Goal: Check status: Check status

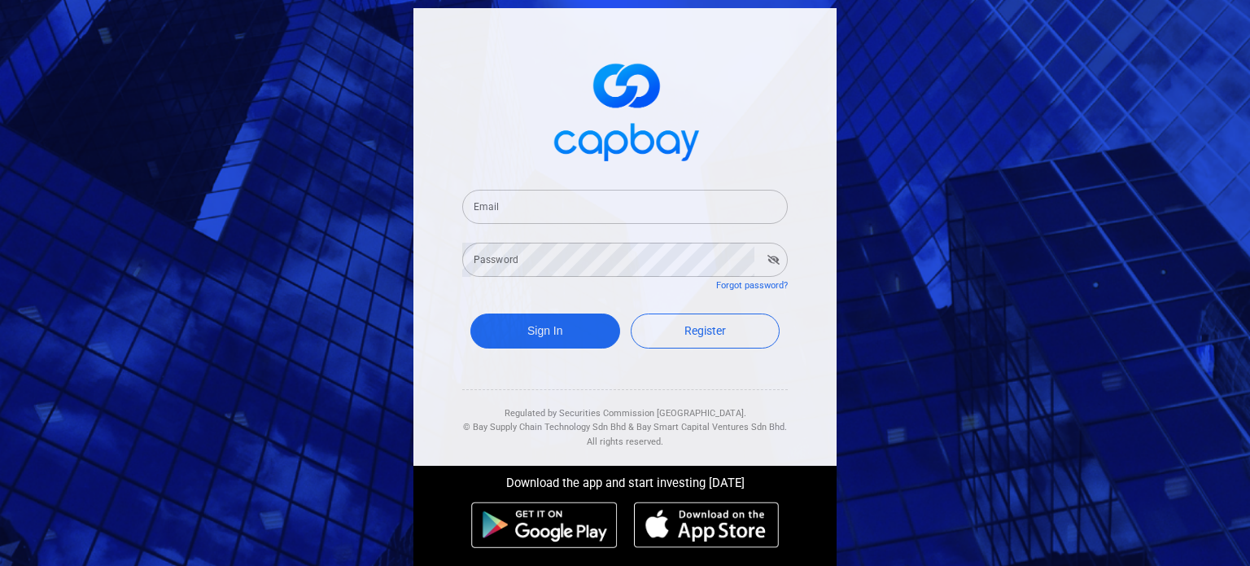
click at [722, 204] on input "Email" at bounding box center [624, 207] width 325 height 34
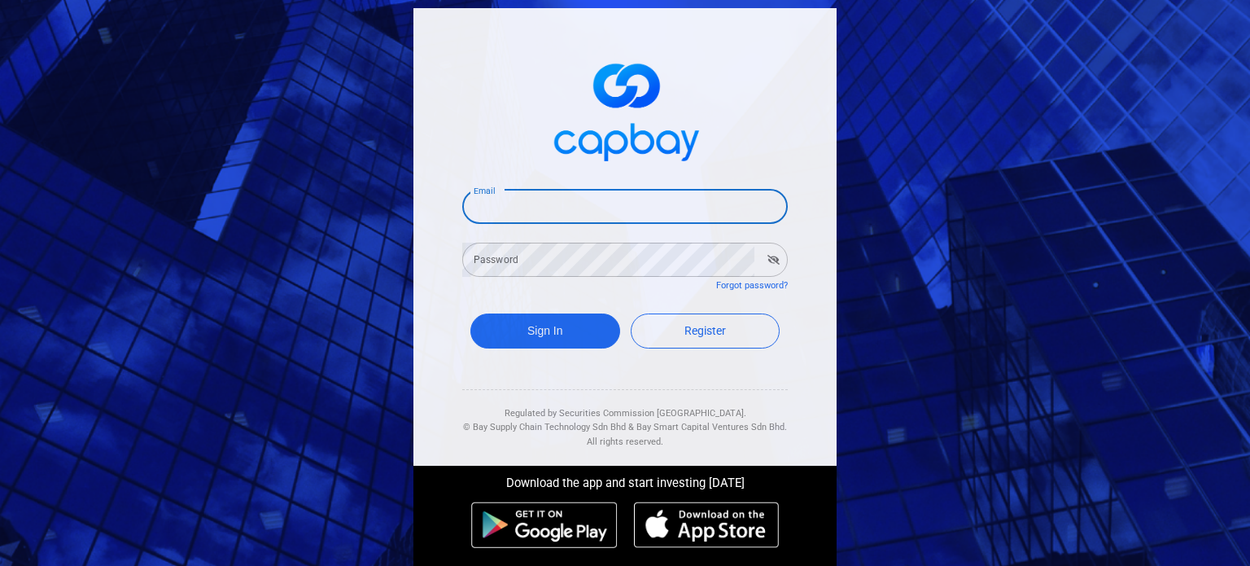
type input "[EMAIL_ADDRESS][DOMAIN_NAME]"
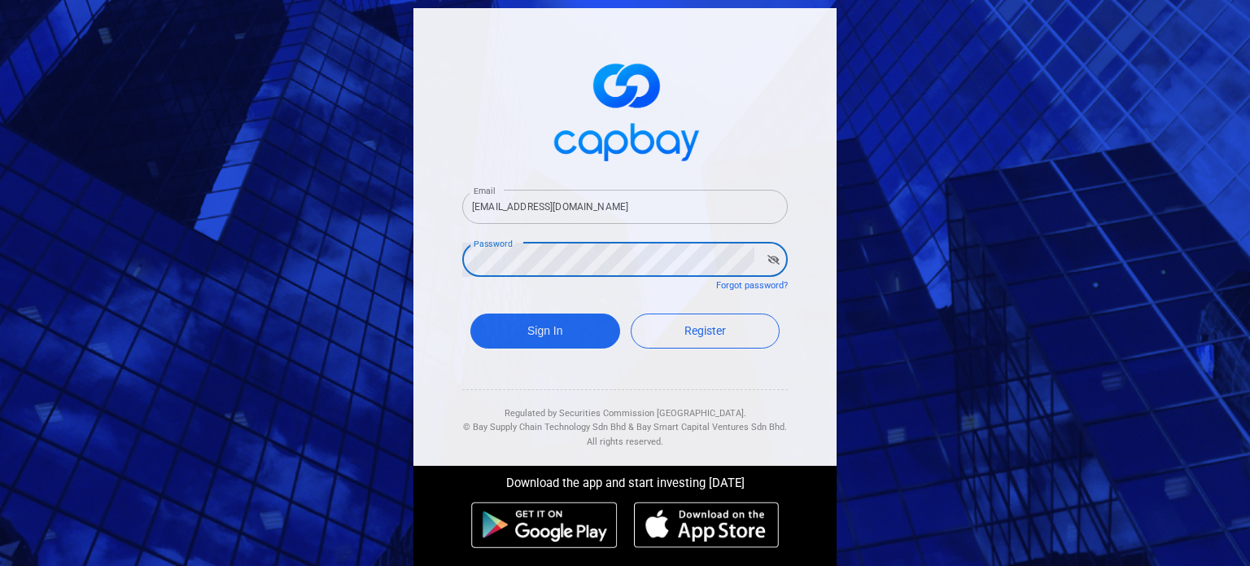
click at [774, 260] on button "button" at bounding box center [773, 259] width 25 height 23
click at [561, 328] on button "Sign In" at bounding box center [545, 330] width 150 height 35
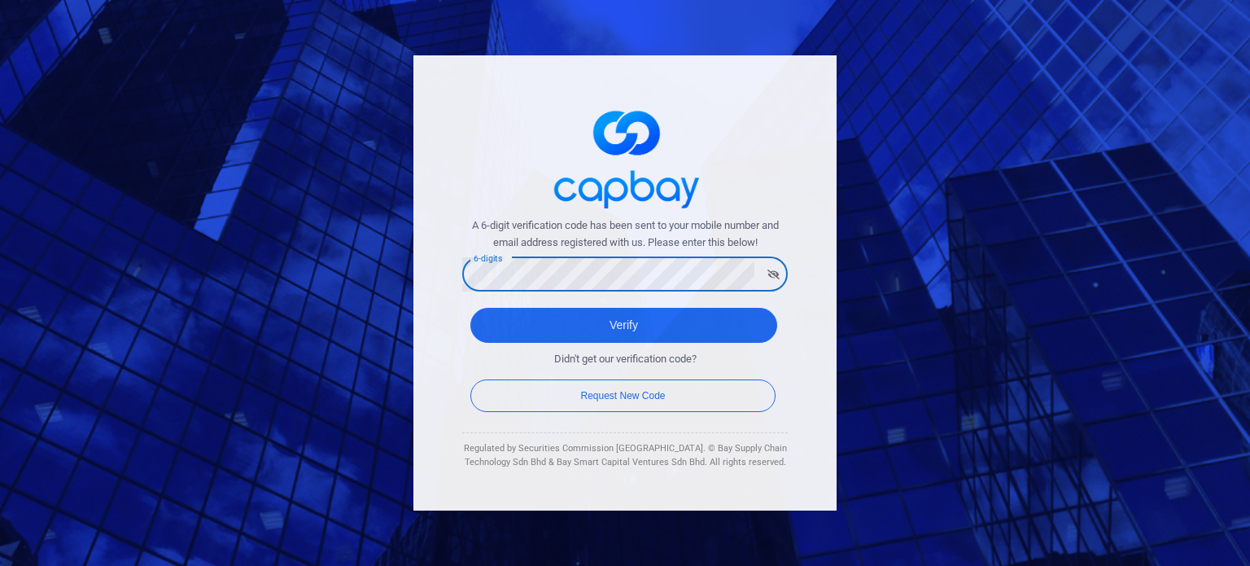
click at [770, 278] on icon "button" at bounding box center [773, 274] width 12 height 10
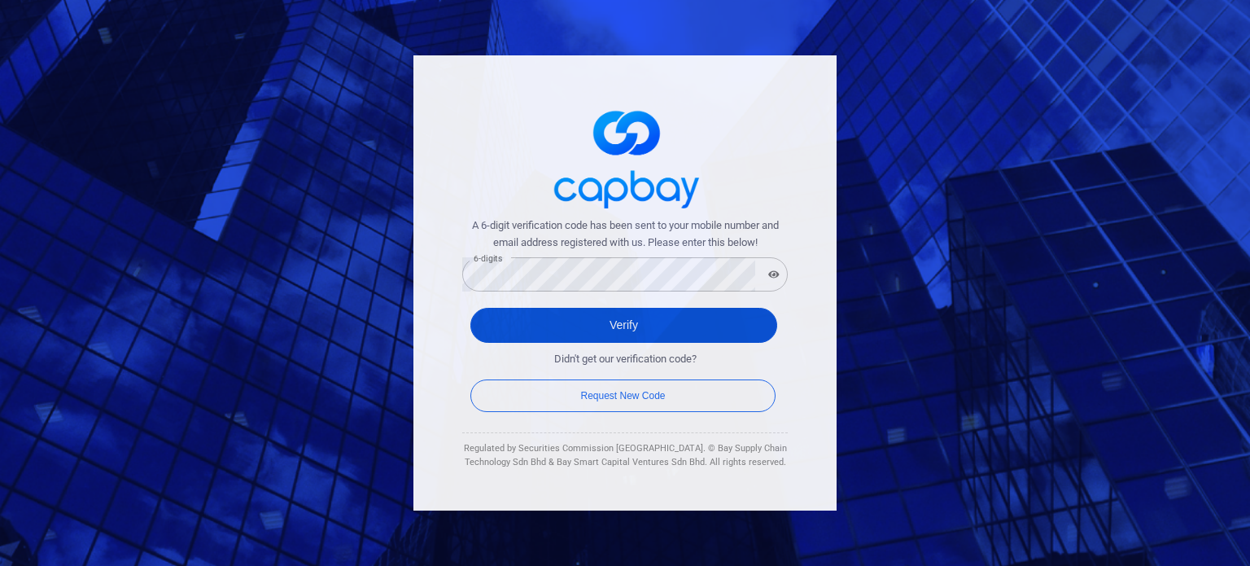
click at [703, 322] on button "Verify" at bounding box center [623, 325] width 307 height 35
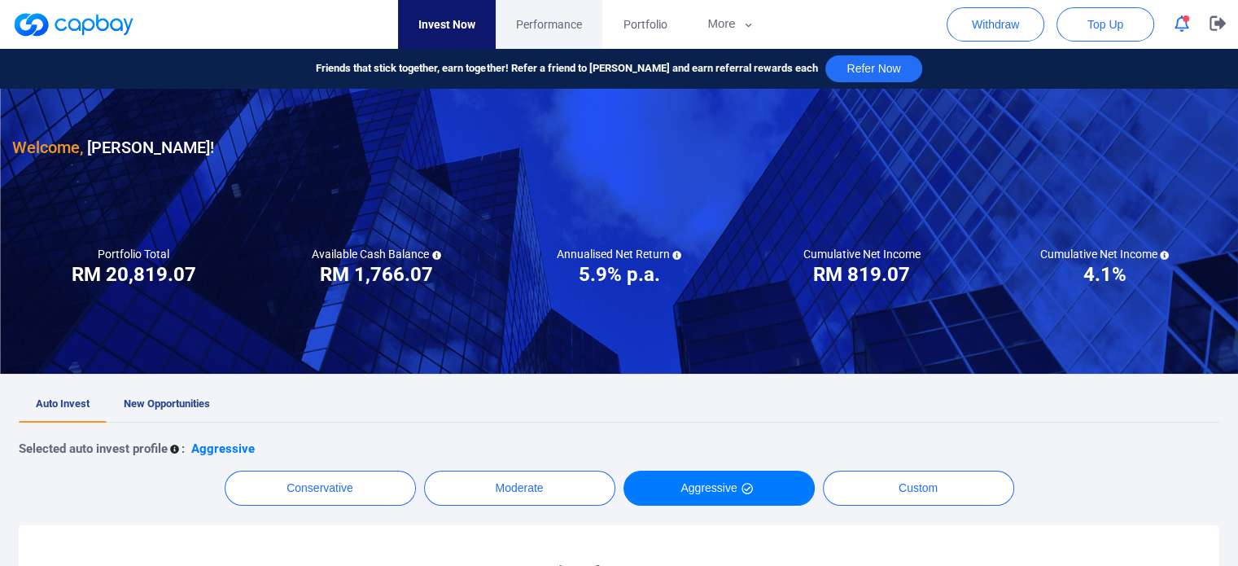
click at [547, 28] on span "Performance" at bounding box center [549, 24] width 66 height 18
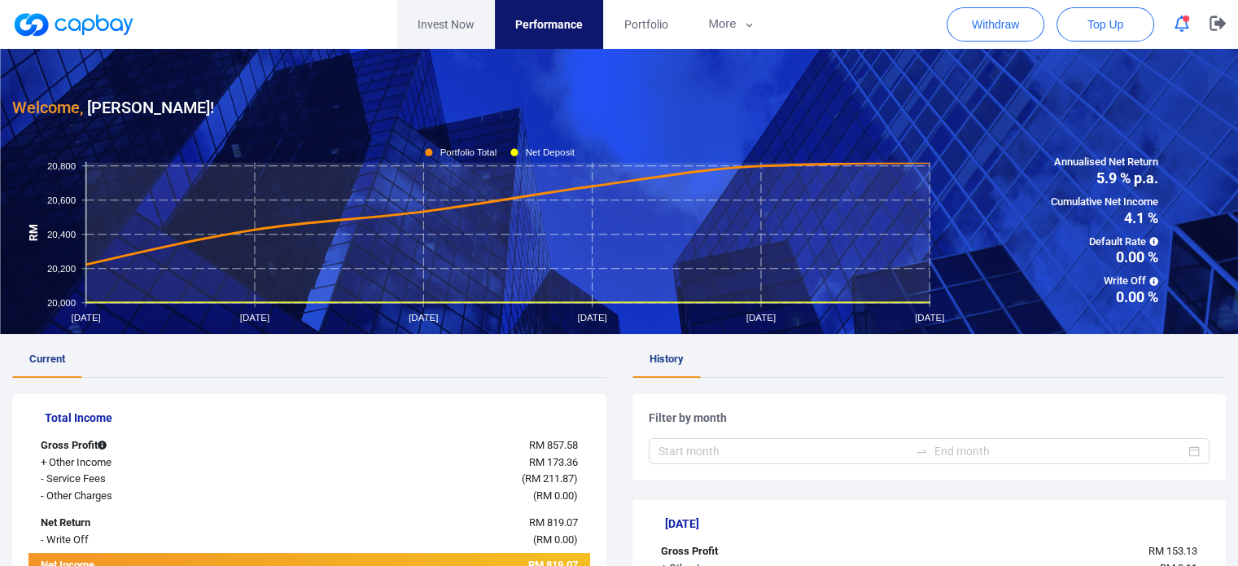
click at [467, 33] on link "Invest Now" at bounding box center [446, 24] width 98 height 49
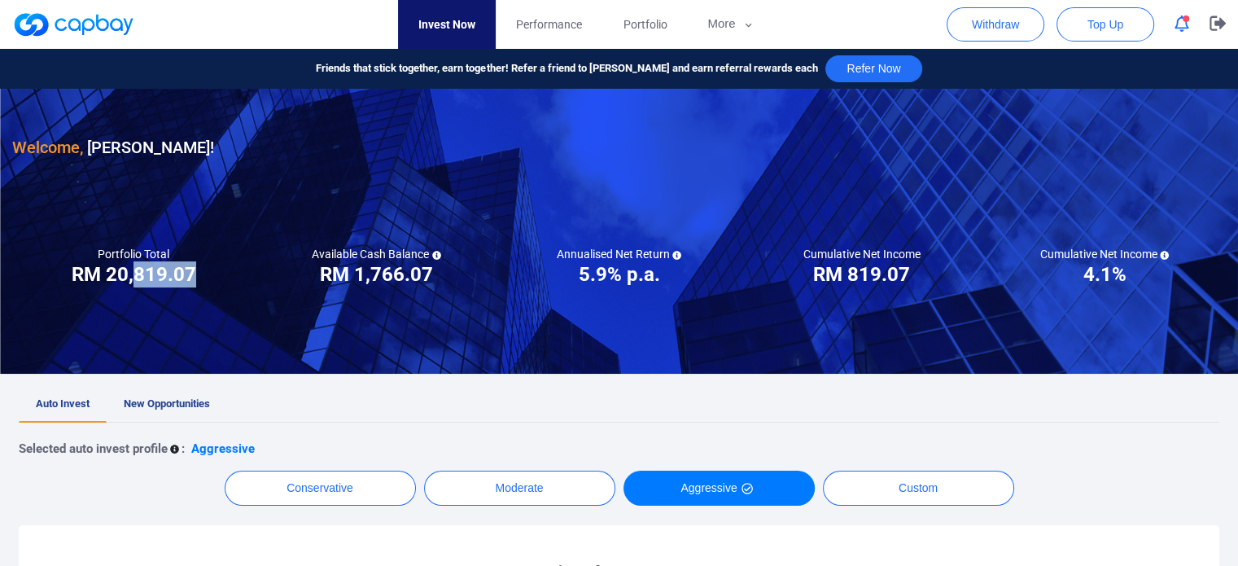
drag, startPoint x: 136, startPoint y: 270, endPoint x: 192, endPoint y: 269, distance: 56.2
click at [192, 269] on h3 "RM 20,819.07" at bounding box center [134, 274] width 125 height 26
click at [618, 29] on link "Portfolio" at bounding box center [644, 24] width 85 height 49
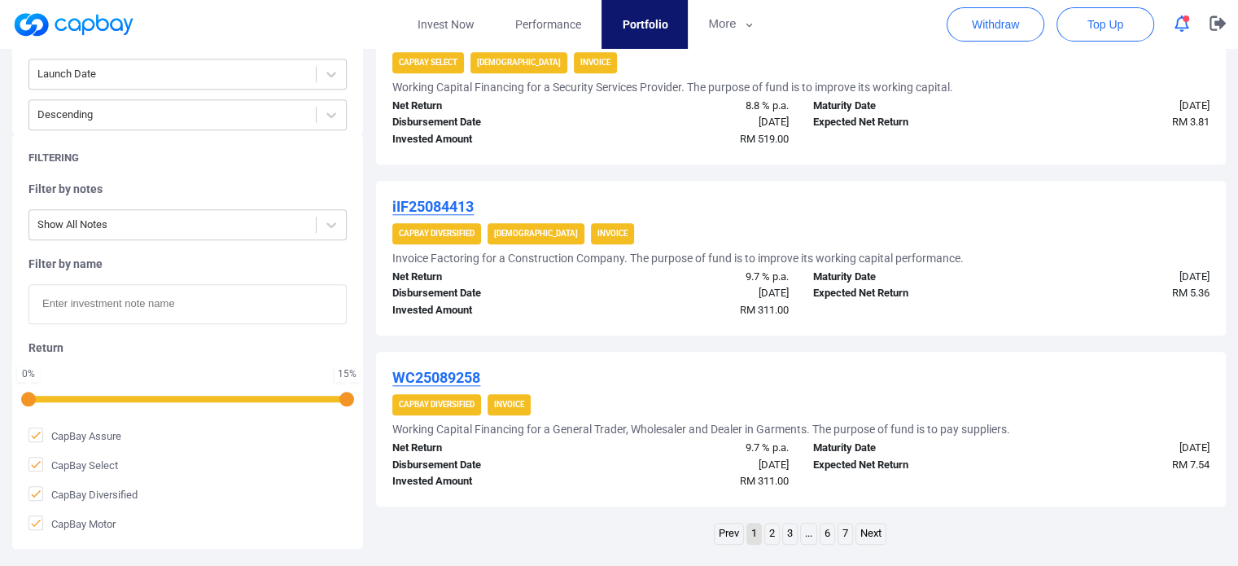
scroll to position [1627, 0]
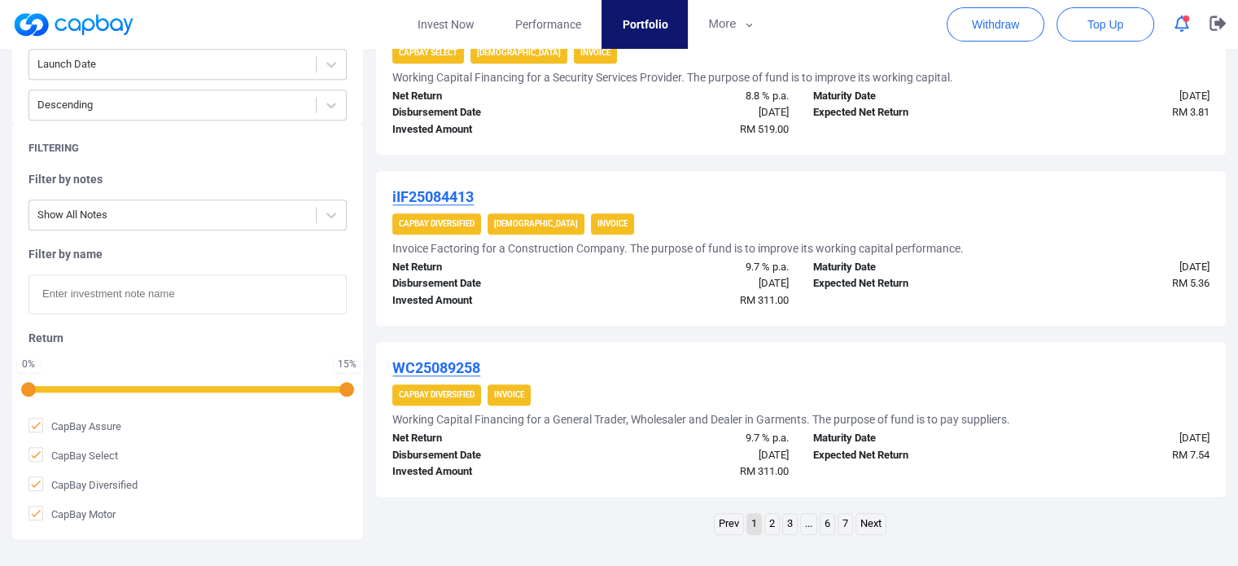
click at [775, 125] on span "RM 519.00" at bounding box center [764, 129] width 49 height 12
click at [771, 299] on span "RM 311.00" at bounding box center [764, 300] width 49 height 12
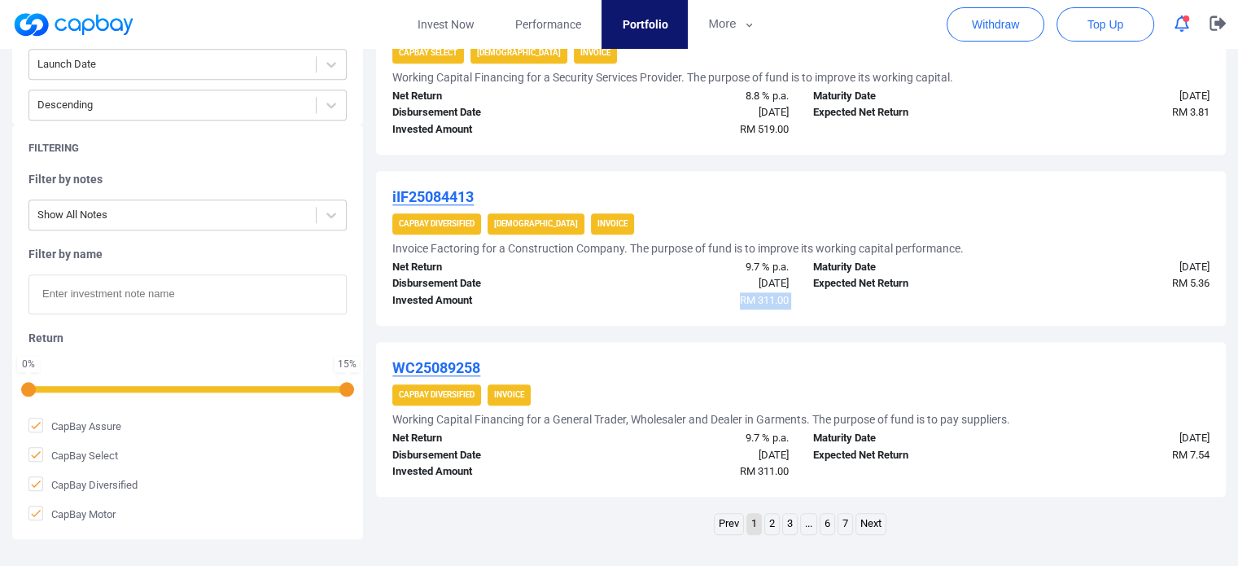
click at [771, 299] on span "RM 311.00" at bounding box center [764, 300] width 49 height 12
click at [773, 472] on span "RM 311.00" at bounding box center [764, 471] width 49 height 12
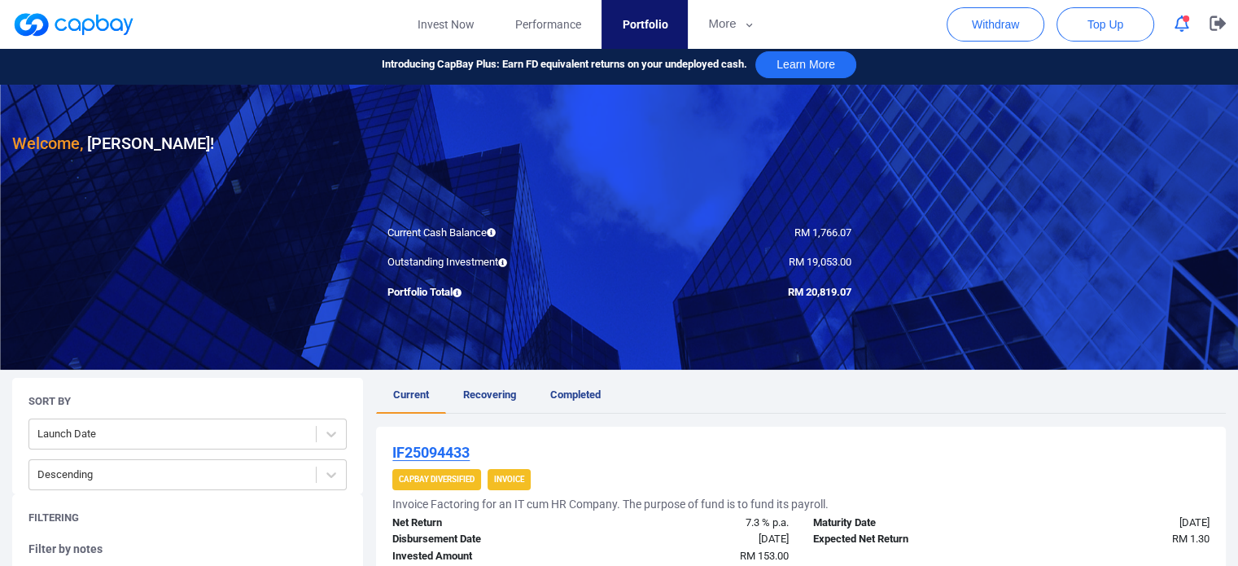
scroll to position [0, 0]
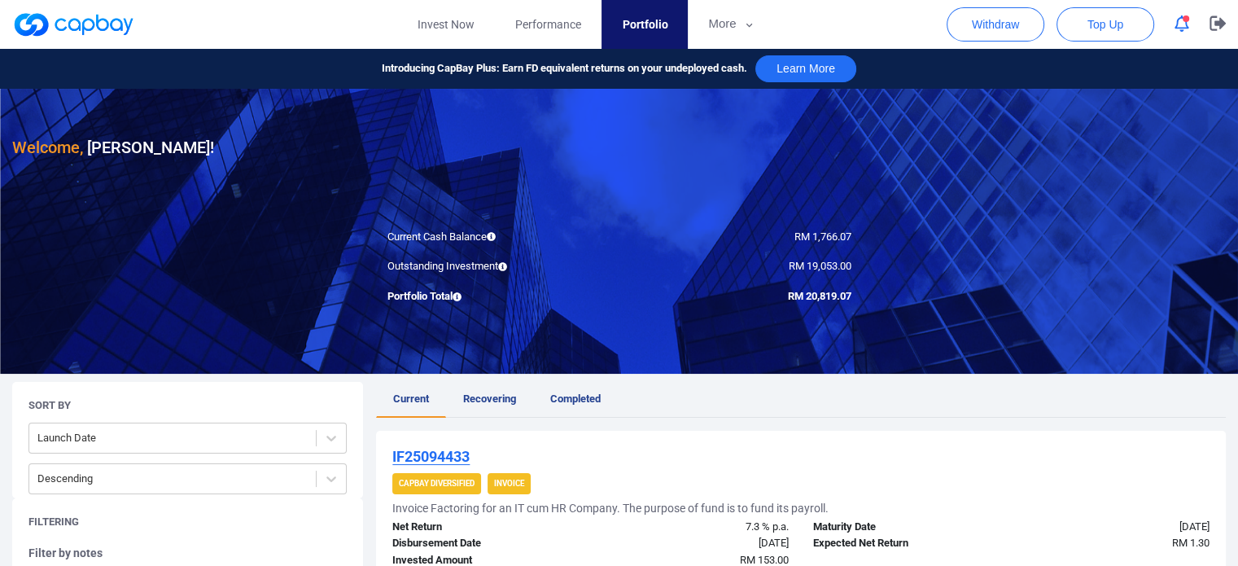
click at [824, 292] on span "RM 20,819.07" at bounding box center [819, 296] width 63 height 12
click at [116, 27] on link at bounding box center [73, 24] width 122 height 26
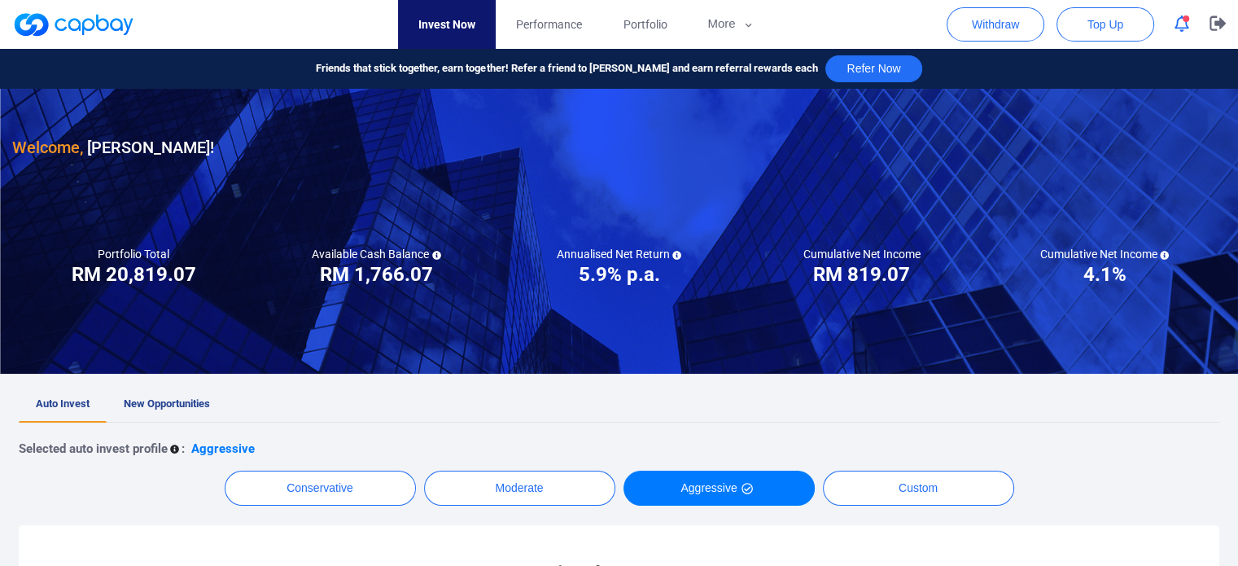
click at [1178, 27] on icon "button" at bounding box center [1181, 23] width 15 height 17
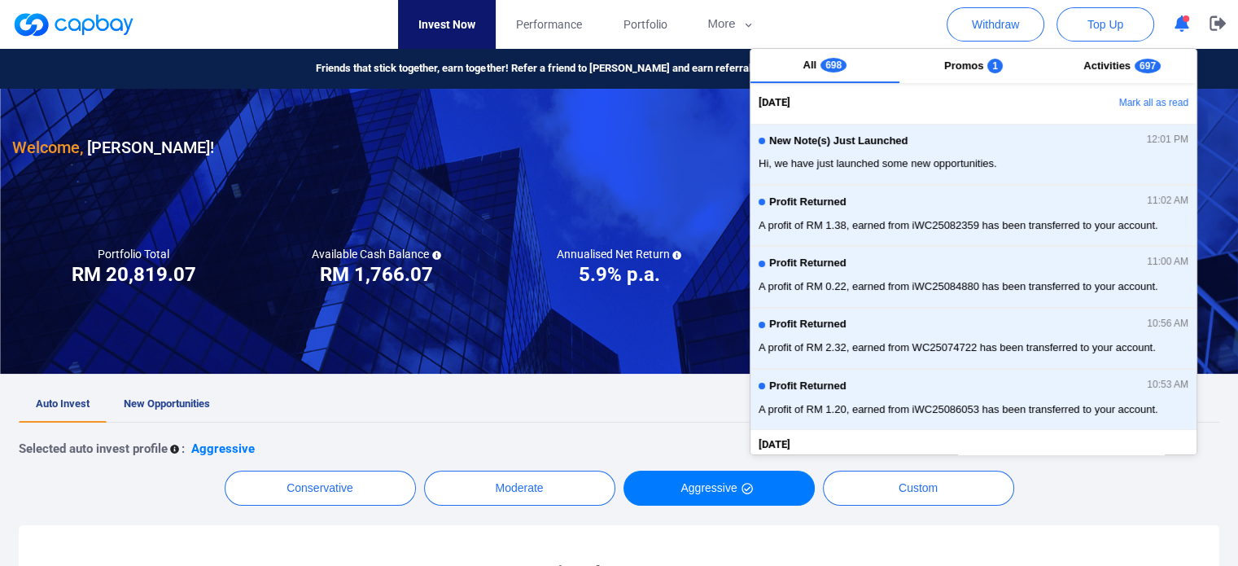
click at [880, 24] on nav "Invest Now Performance Portfolio More Transaction My Statements My Profile FAQs…" at bounding box center [586, 24] width 1213 height 49
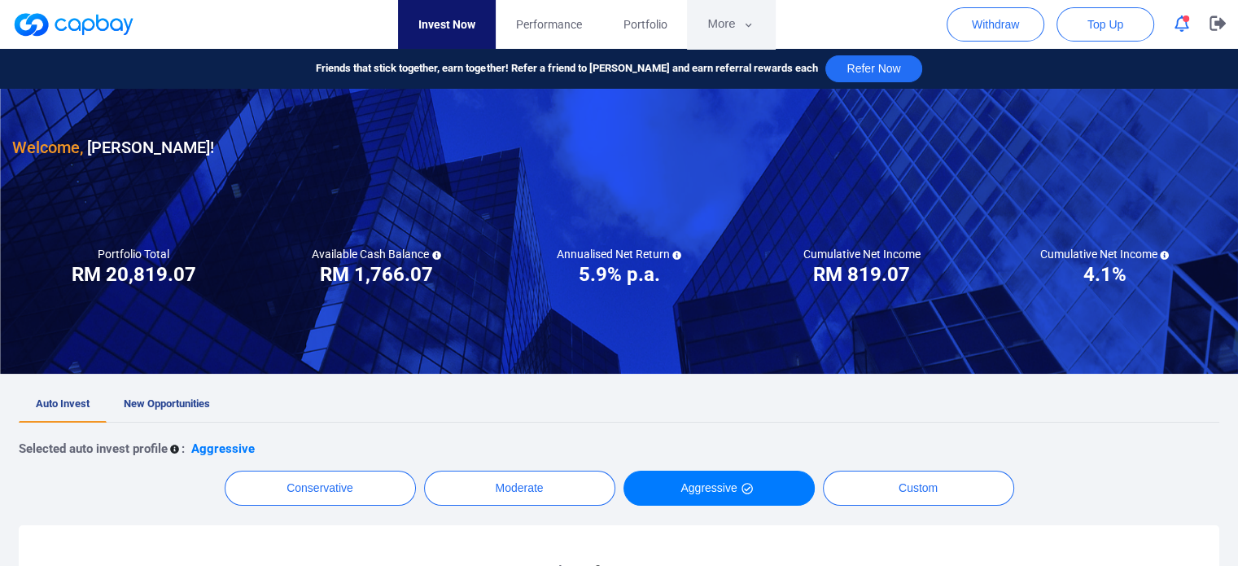
click at [729, 19] on button "More" at bounding box center [730, 24] width 87 height 49
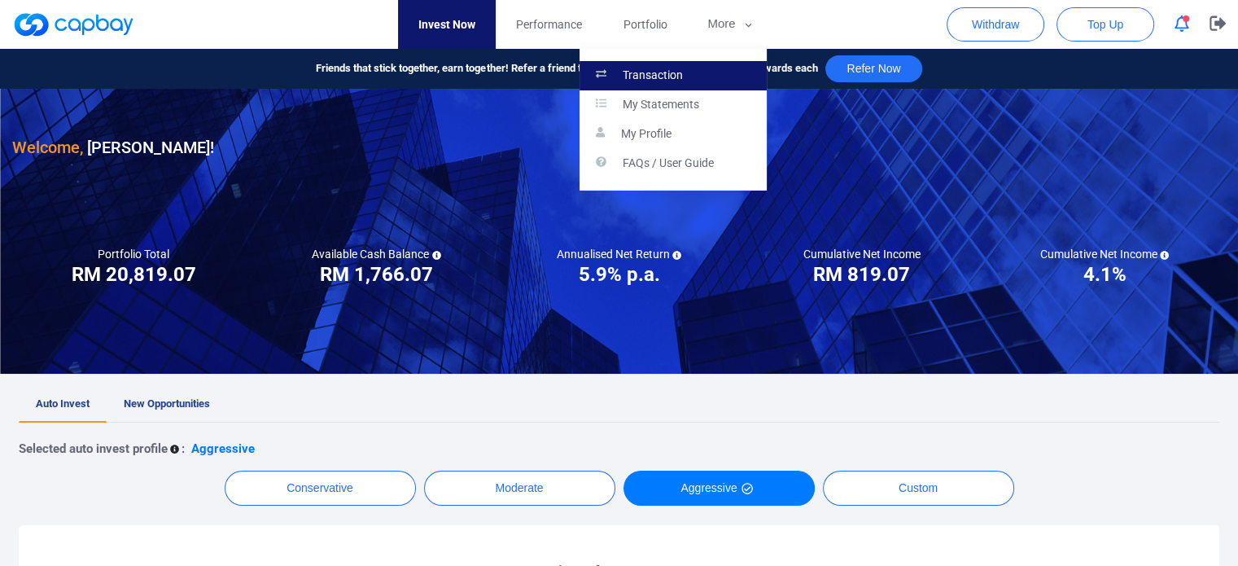
click at [693, 74] on link "Transaction" at bounding box center [672, 75] width 187 height 29
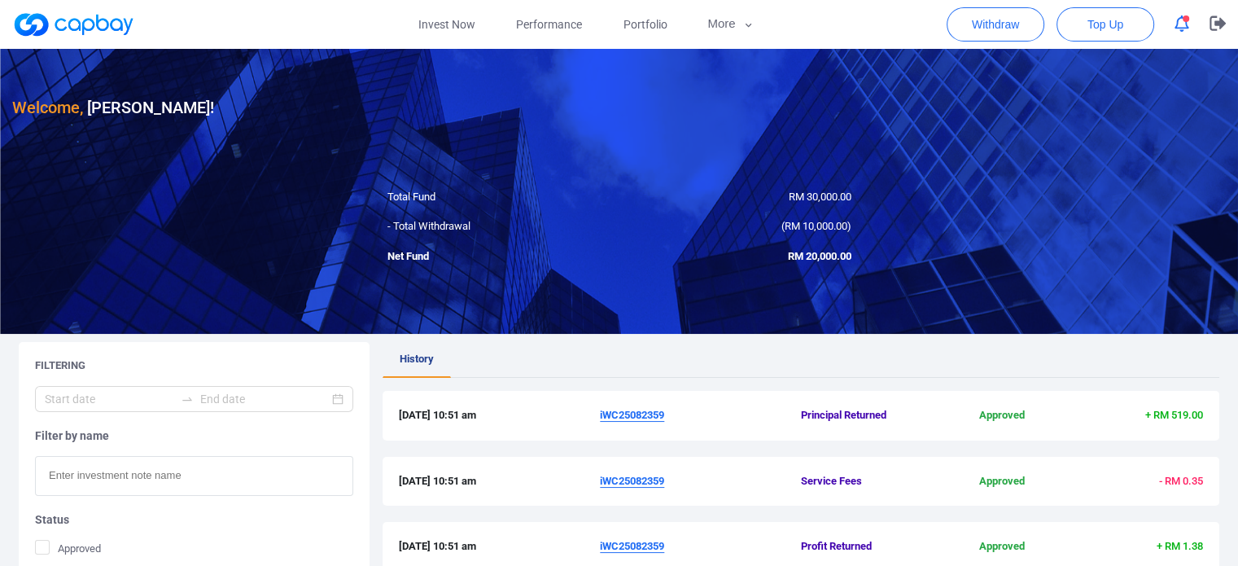
click at [84, 33] on link at bounding box center [73, 24] width 122 height 26
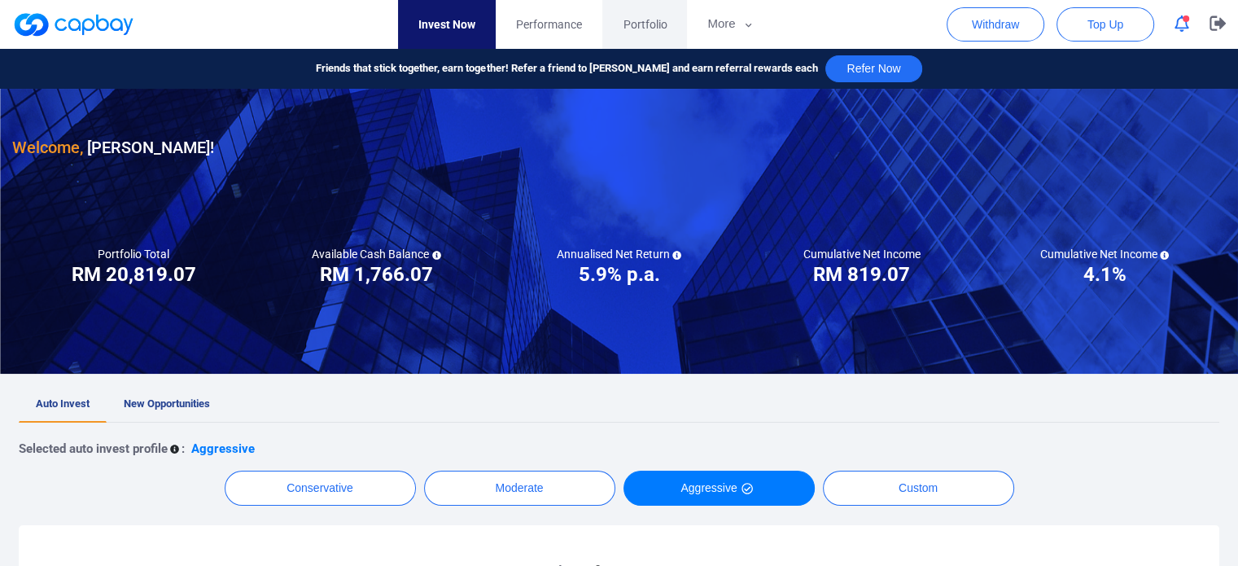
click at [644, 28] on span "Portfolio" at bounding box center [645, 24] width 44 height 18
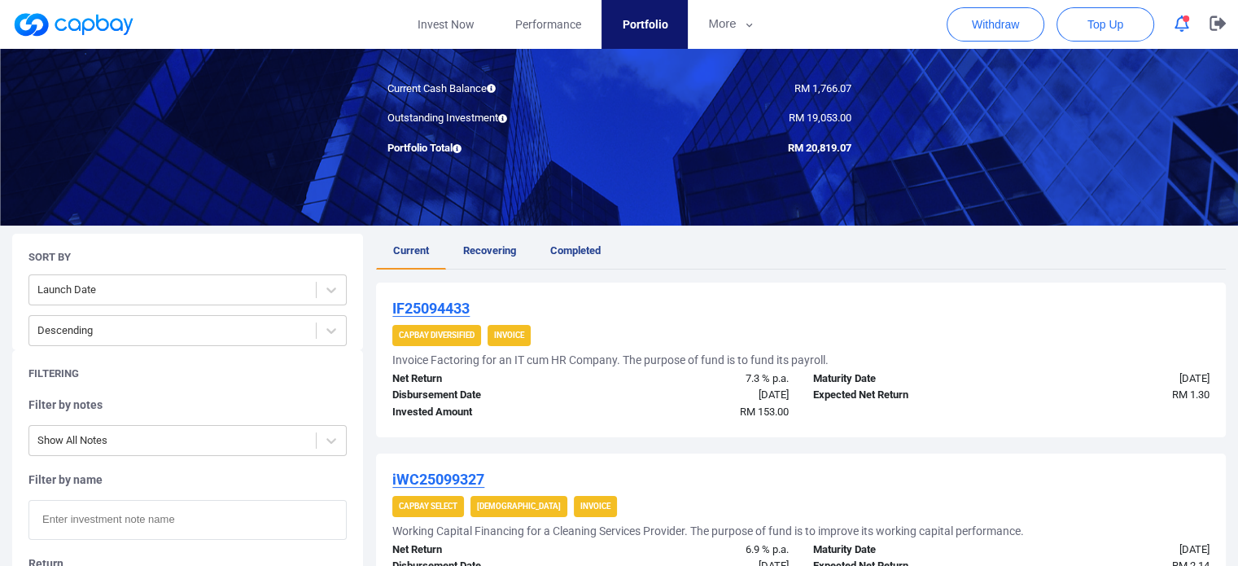
scroll to position [244, 0]
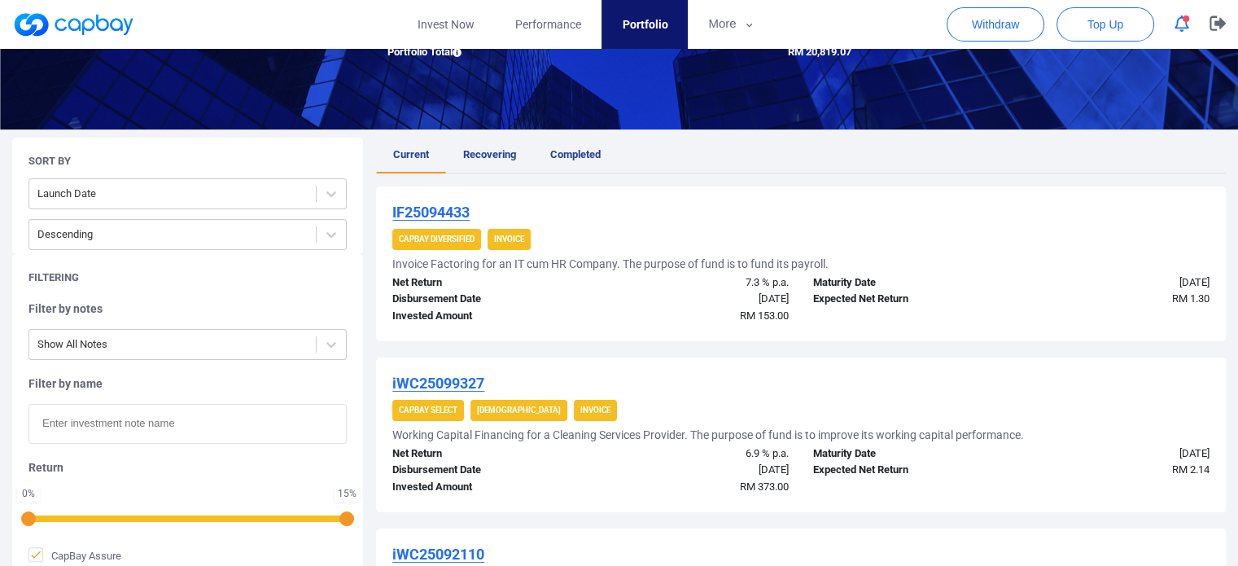
click at [452, 207] on u "IF25094433" at bounding box center [430, 211] width 77 height 17
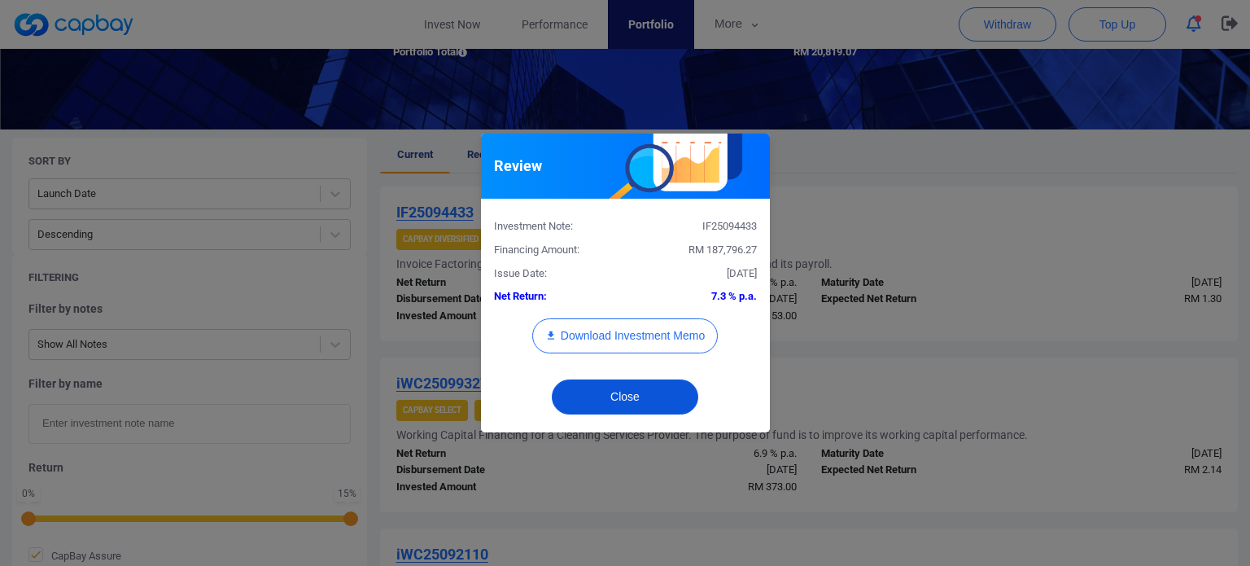
click at [662, 395] on button "Close" at bounding box center [625, 396] width 146 height 35
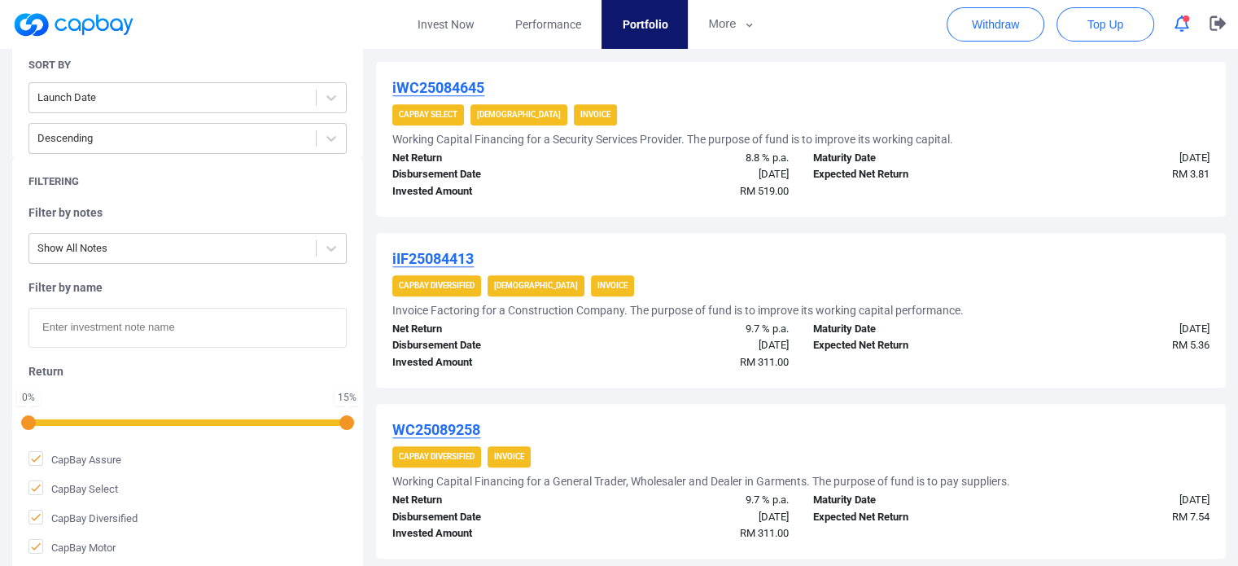
scroll to position [1627, 0]
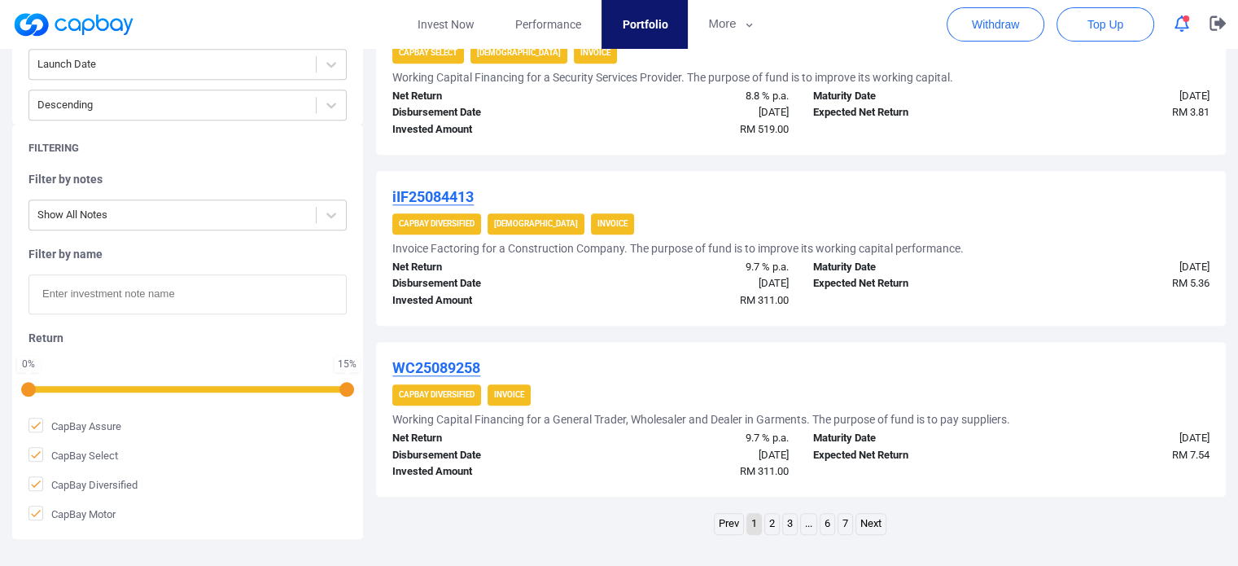
click at [775, 516] on link "2" at bounding box center [772, 523] width 14 height 20
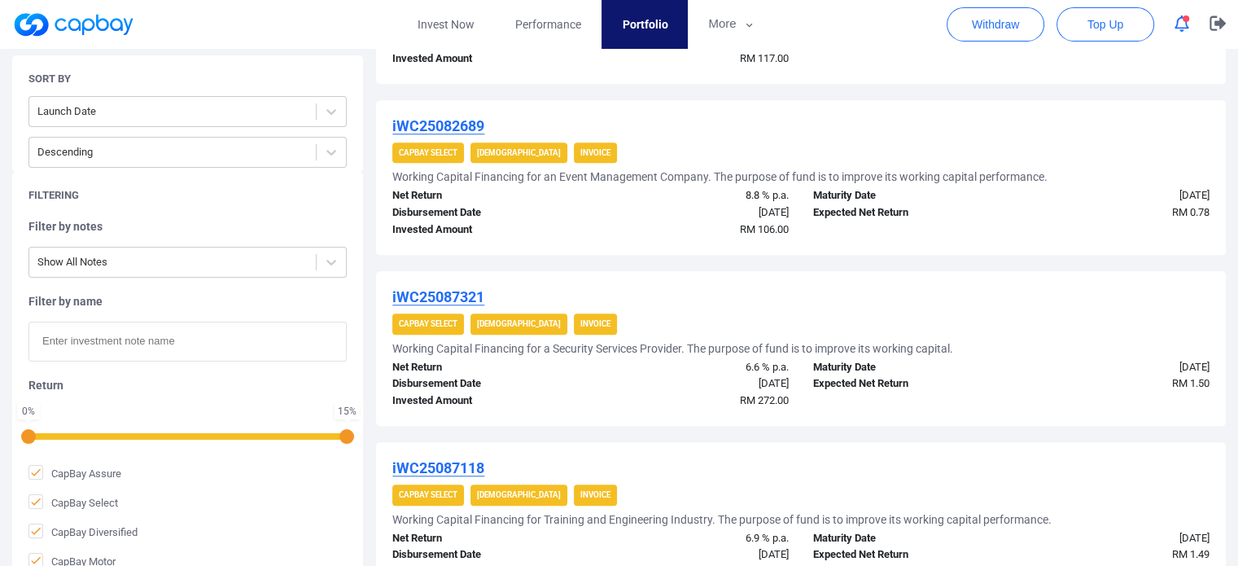
scroll to position [1682, 0]
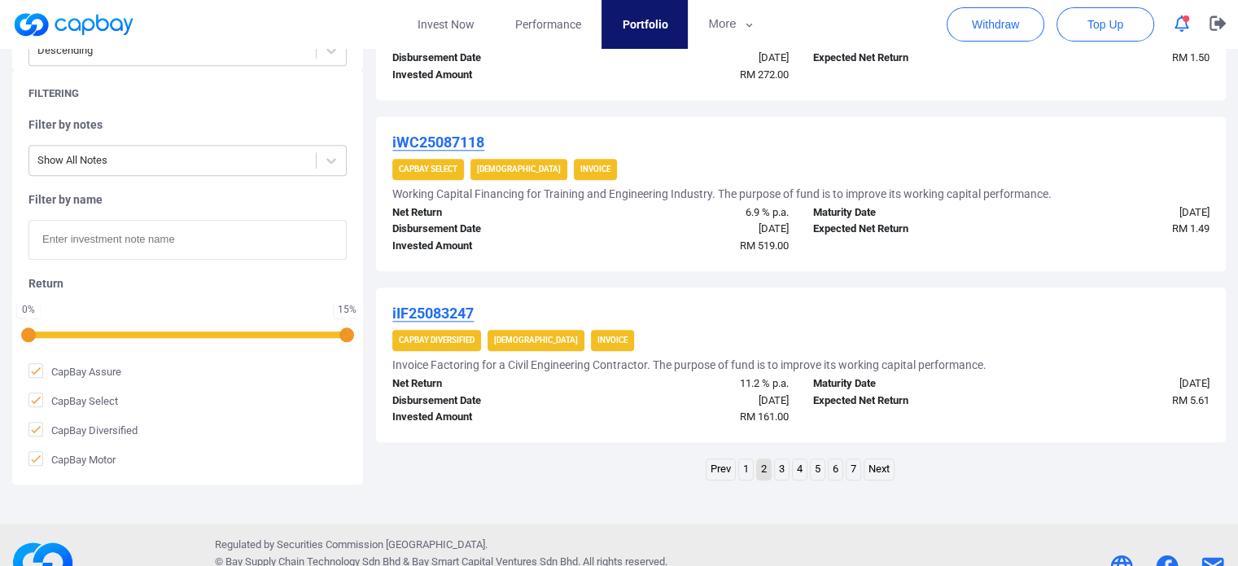
click at [784, 468] on link "3" at bounding box center [782, 469] width 14 height 20
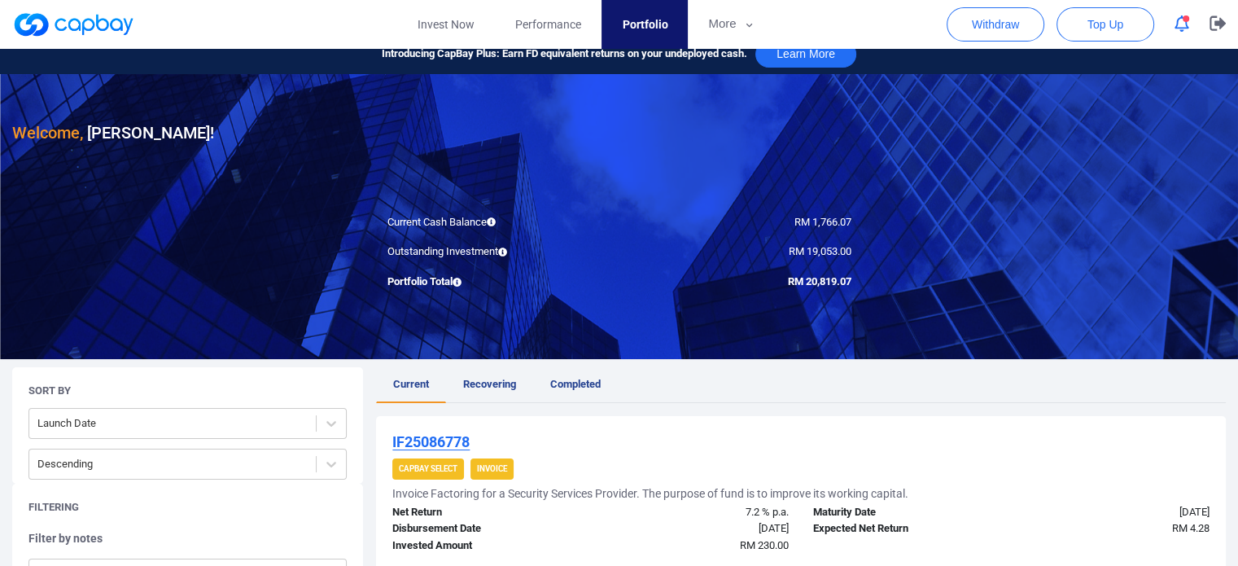
scroll to position [0, 0]
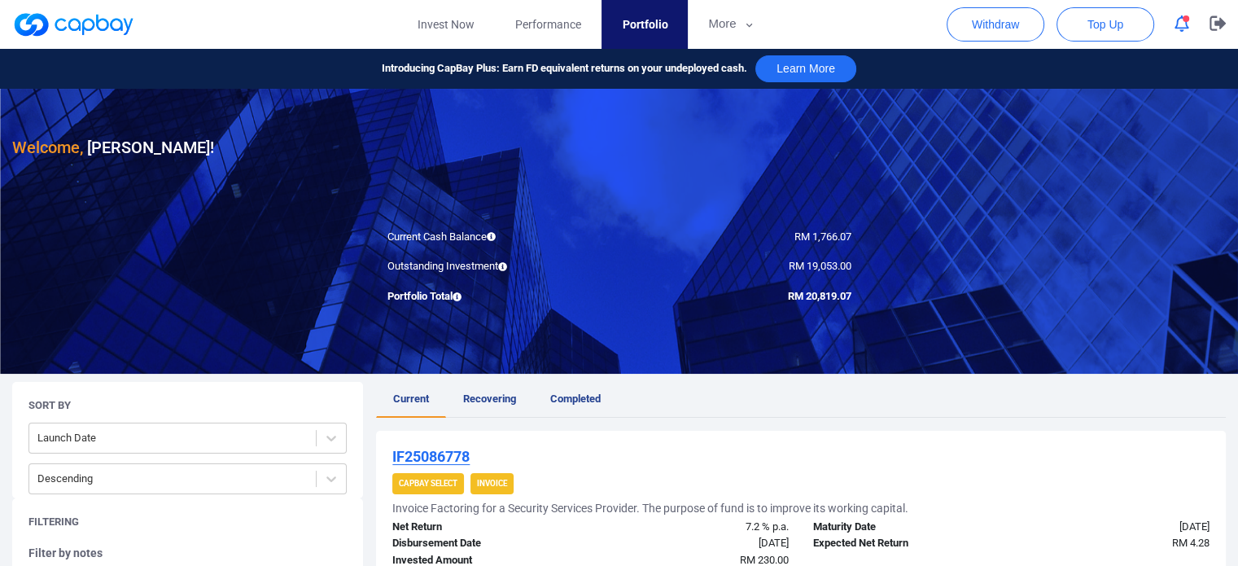
click at [824, 297] on span "RM 20,819.07" at bounding box center [819, 296] width 63 height 12
click at [839, 269] on span "RM 19,053.00" at bounding box center [820, 266] width 63 height 12
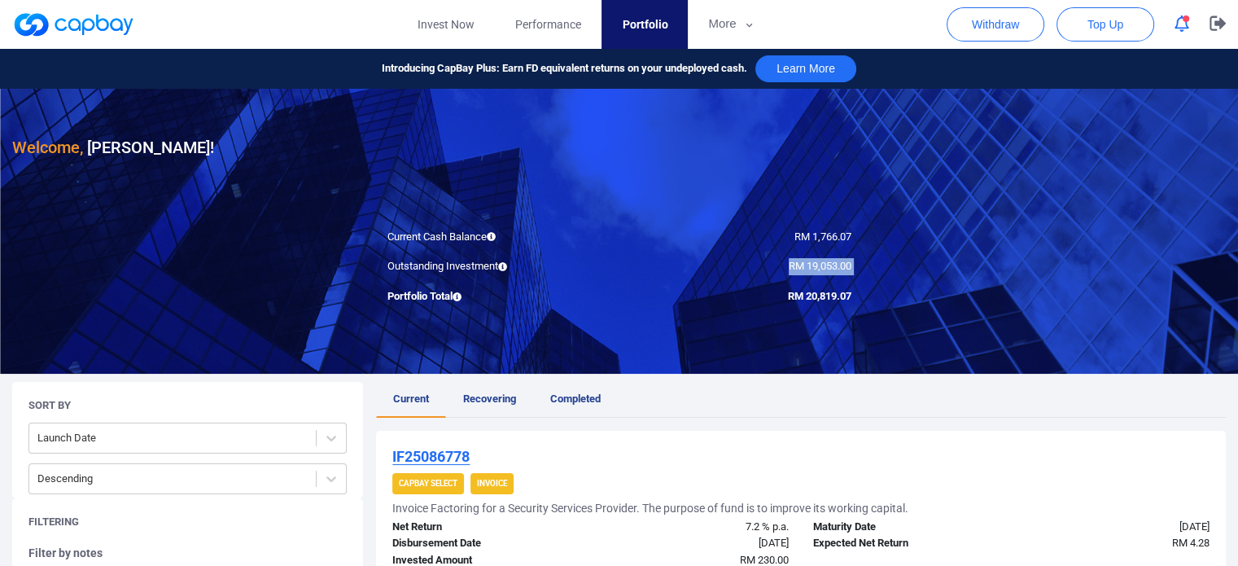
click at [839, 269] on span "RM 19,053.00" at bounding box center [820, 266] width 63 height 12
click at [837, 238] on span "RM 1,766.07" at bounding box center [822, 236] width 57 height 12
click at [869, 290] on div at bounding box center [619, 231] width 1238 height 285
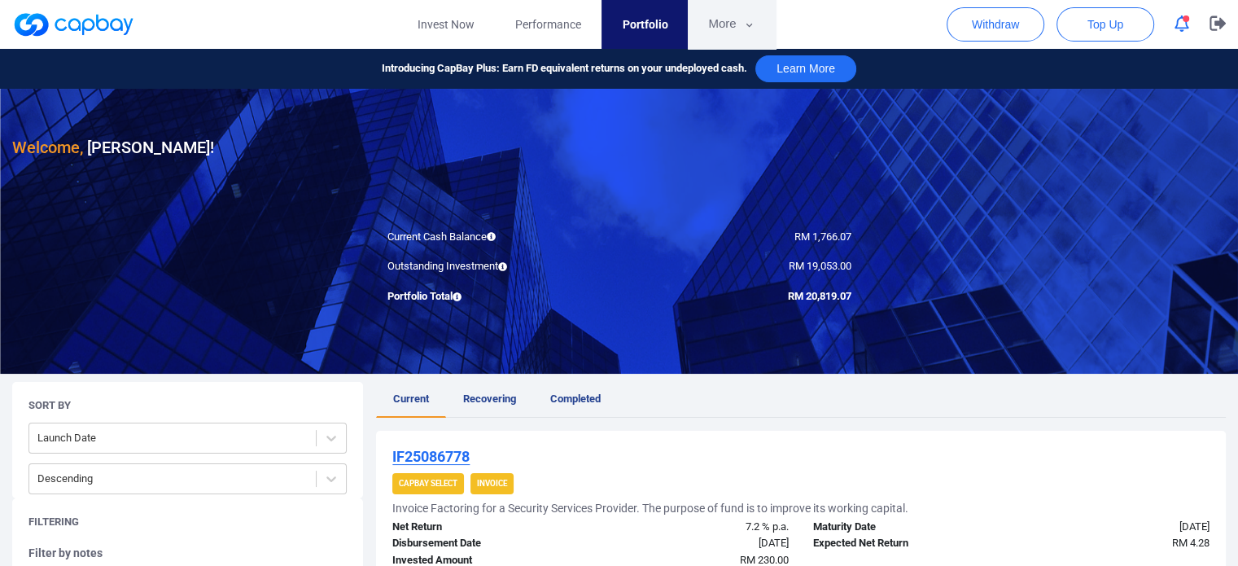
click at [729, 24] on button "More" at bounding box center [731, 24] width 87 height 49
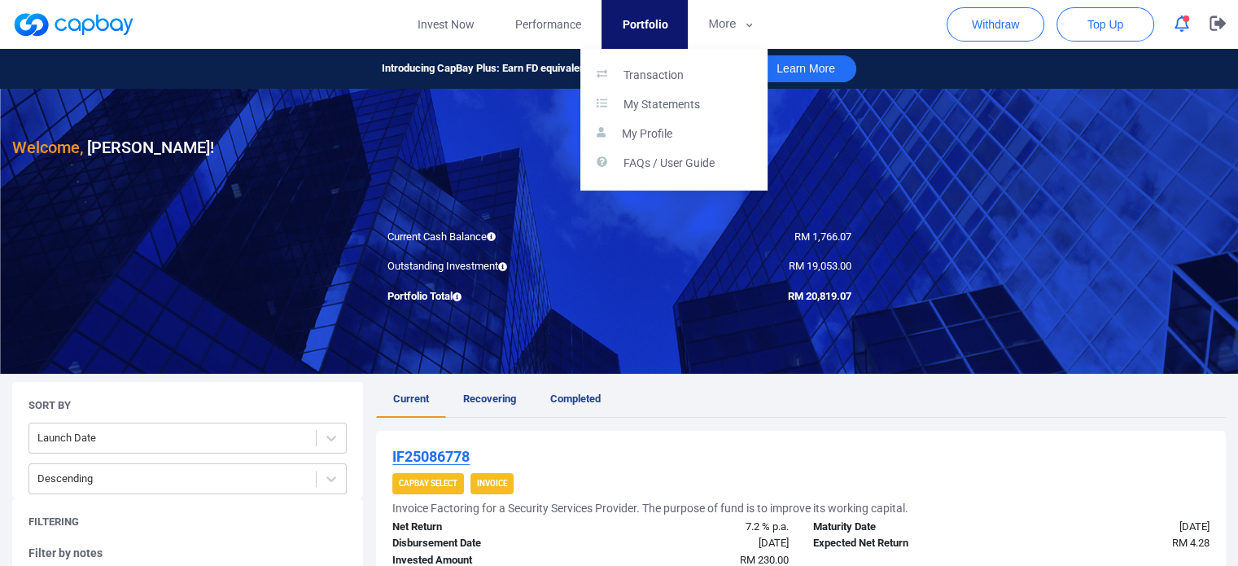
click at [729, 32] on button "button" at bounding box center [619, 283] width 1238 height 566
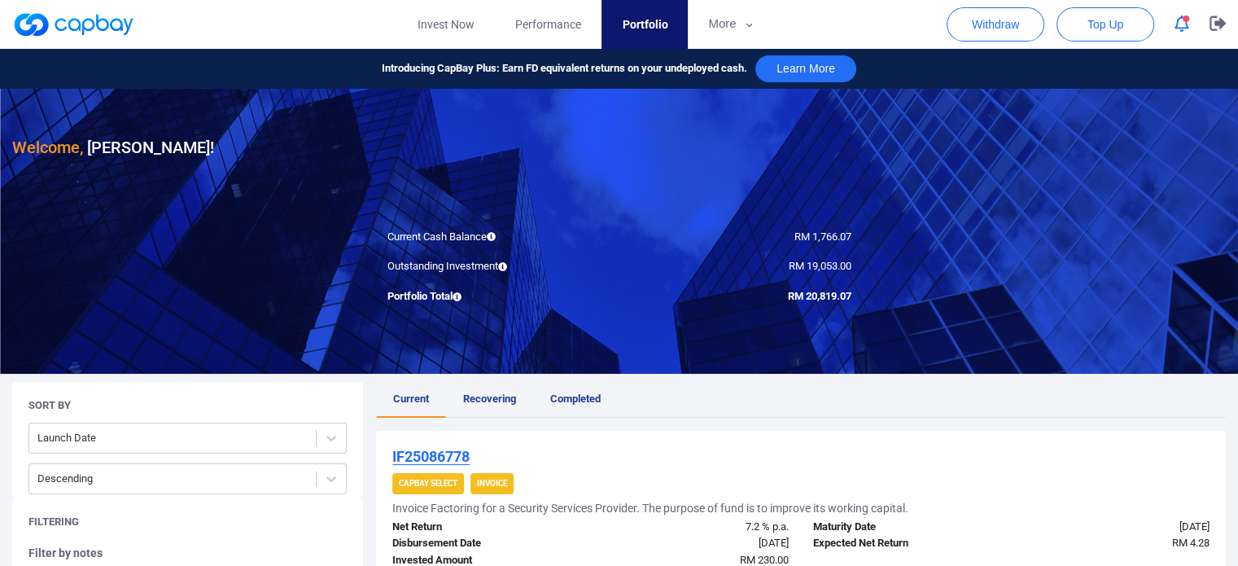
click at [90, 20] on link at bounding box center [73, 24] width 122 height 26
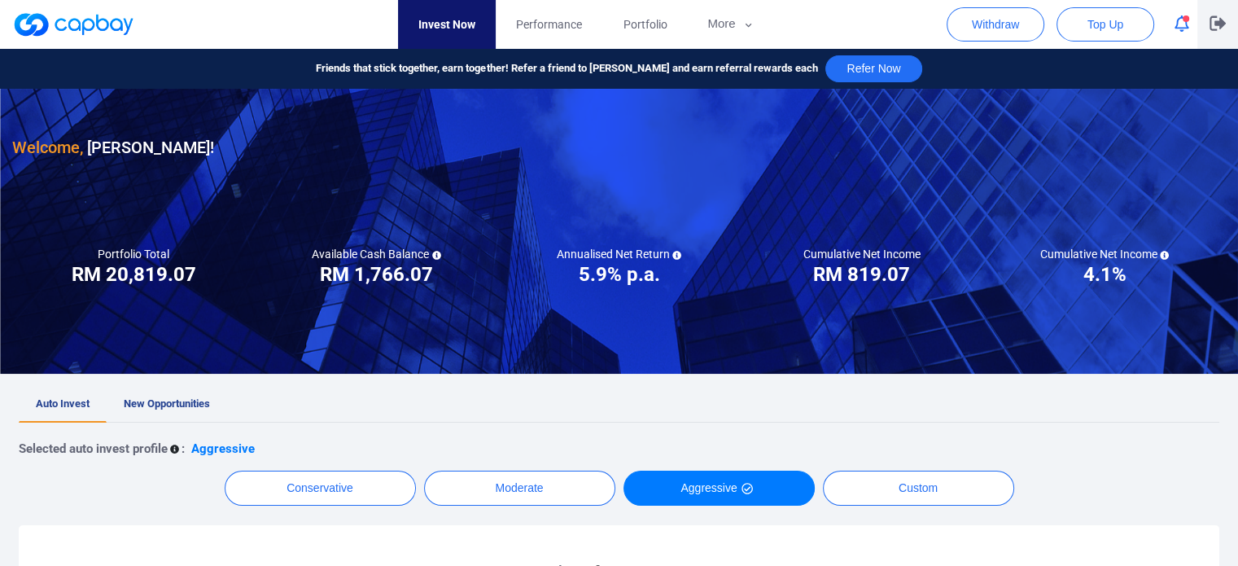
click at [1217, 22] on icon "button" at bounding box center [1217, 23] width 16 height 15
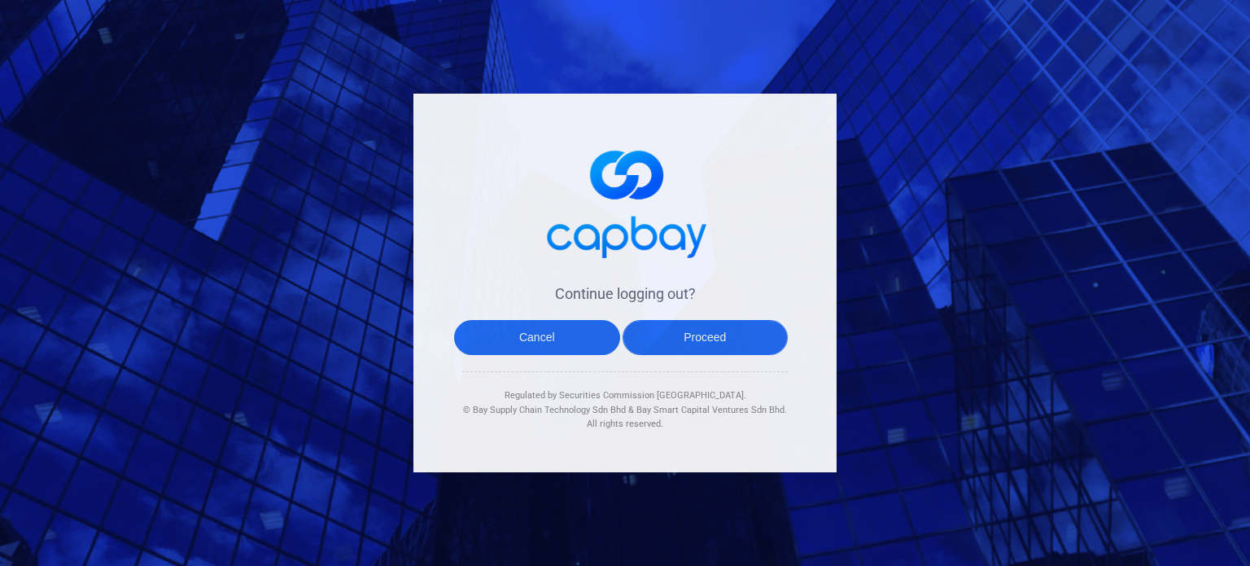
click at [687, 341] on button "Proceed" at bounding box center [706, 337] width 166 height 35
